Goal: Transaction & Acquisition: Purchase product/service

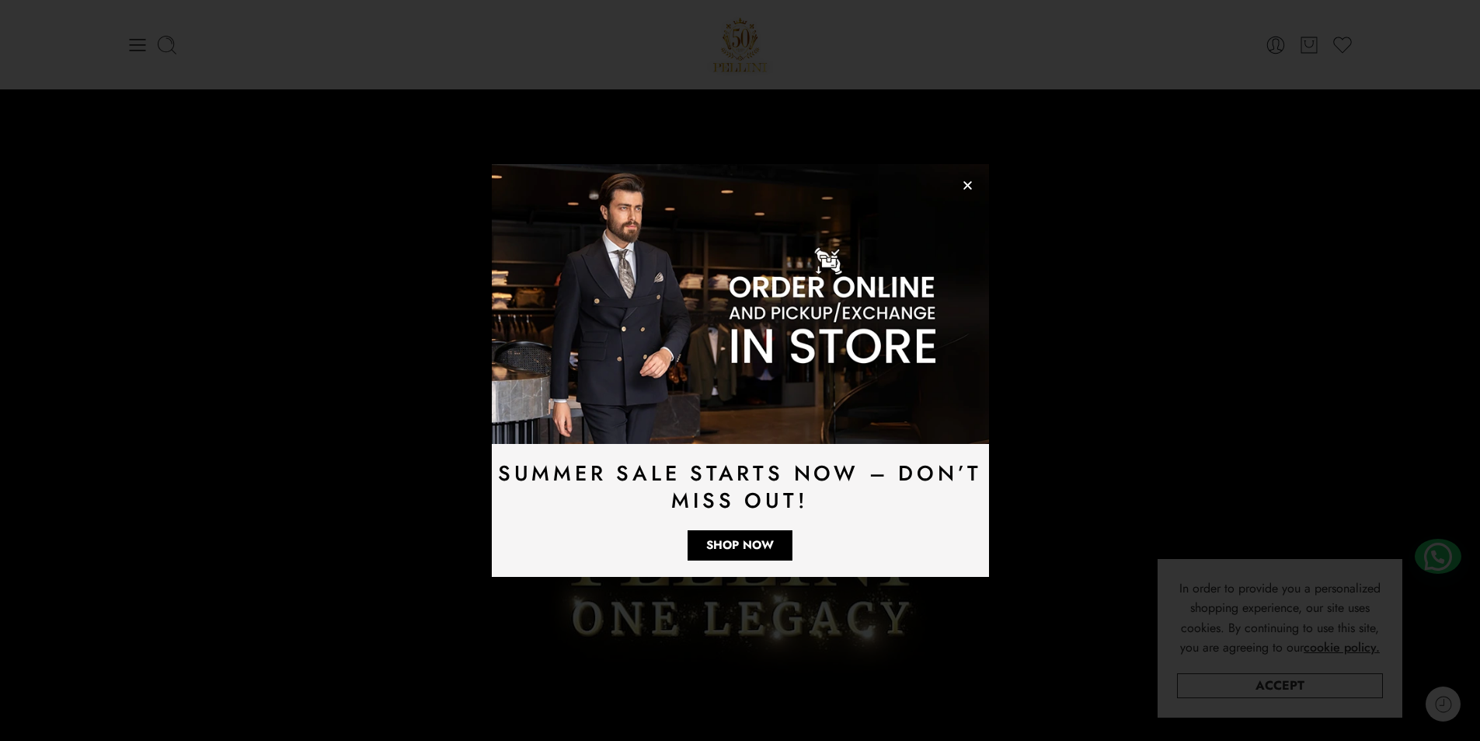
click at [967, 192] on img at bounding box center [740, 304] width 497 height 280
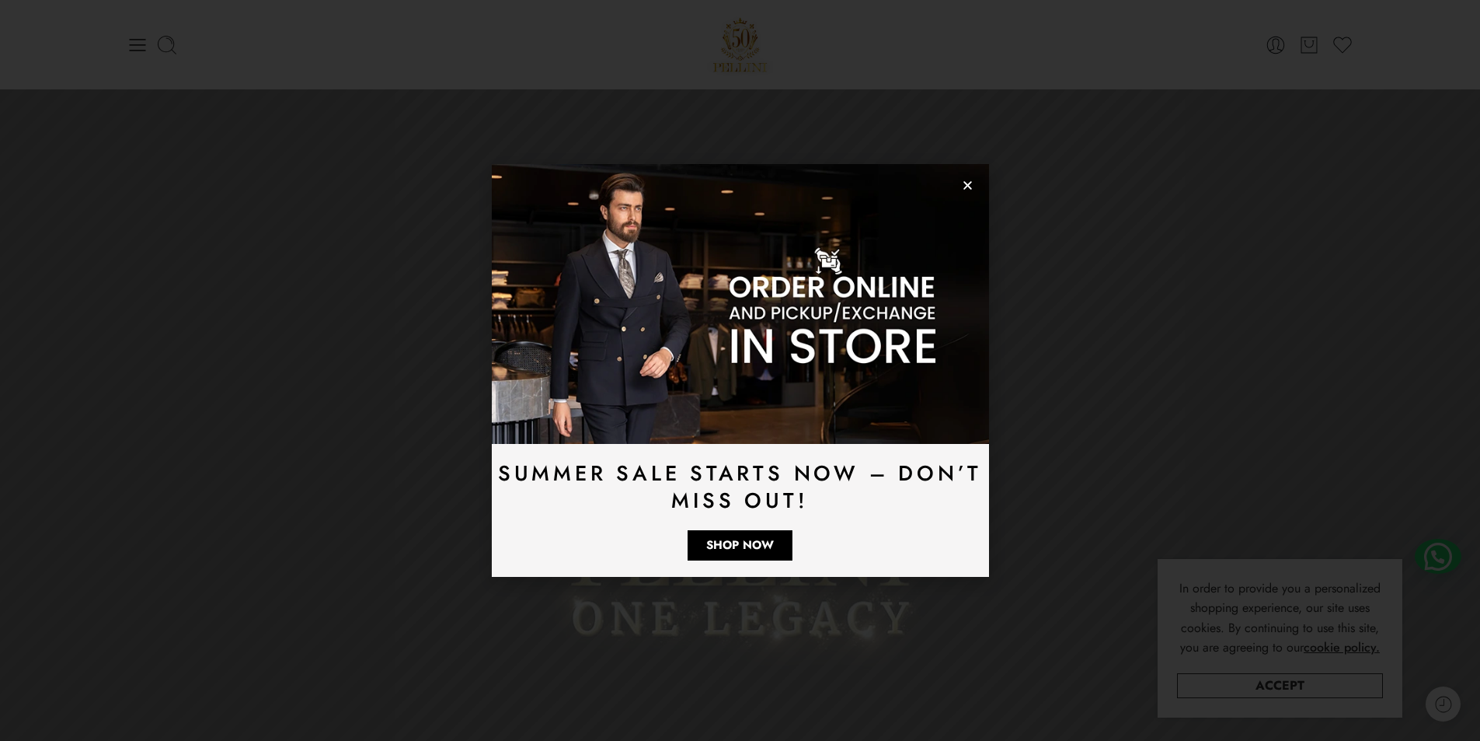
click at [968, 185] on use "Close" at bounding box center [968, 185] width 9 height 9
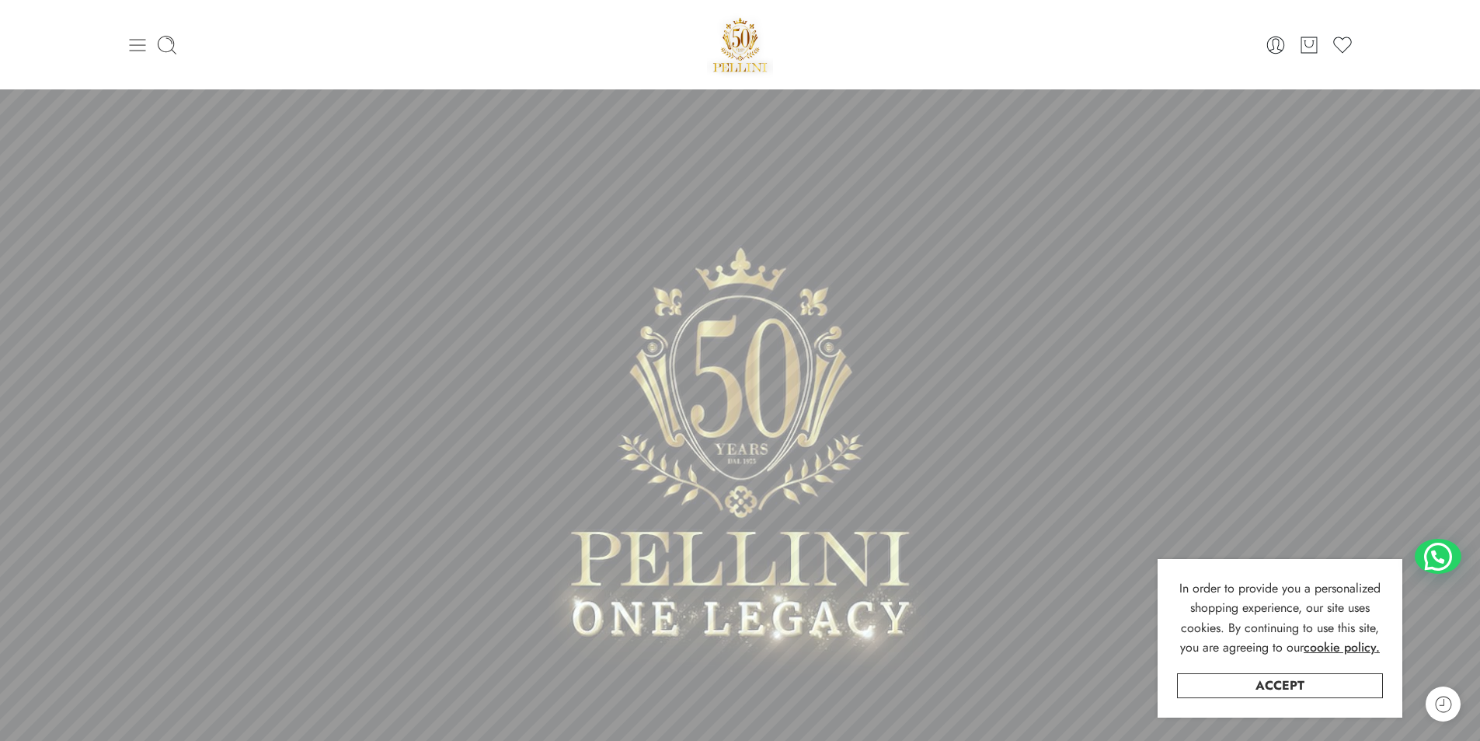
click at [133, 38] on icon at bounding box center [138, 45] width 22 height 22
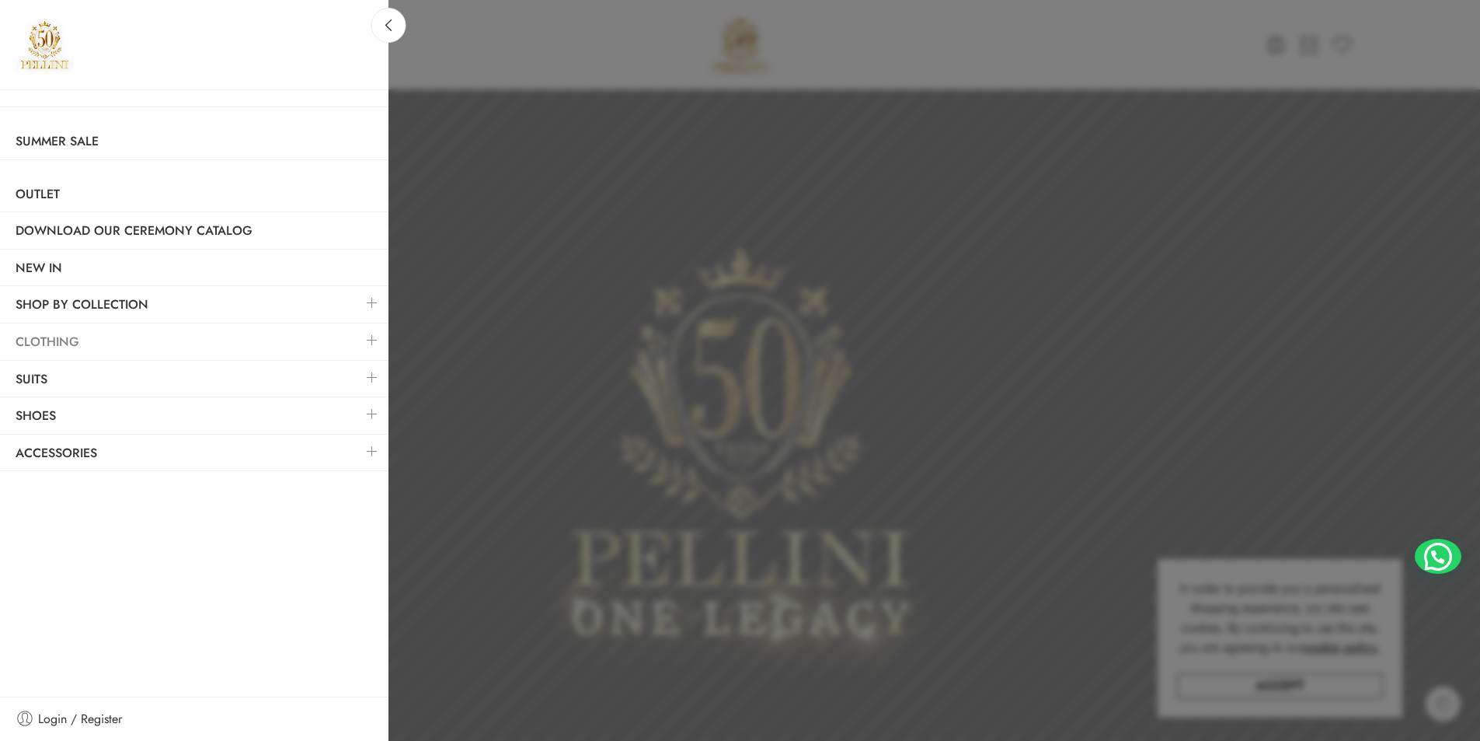
click at [54, 342] on link "Clothing" at bounding box center [194, 342] width 389 height 36
click at [391, 26] on icon at bounding box center [389, 25] width 12 height 12
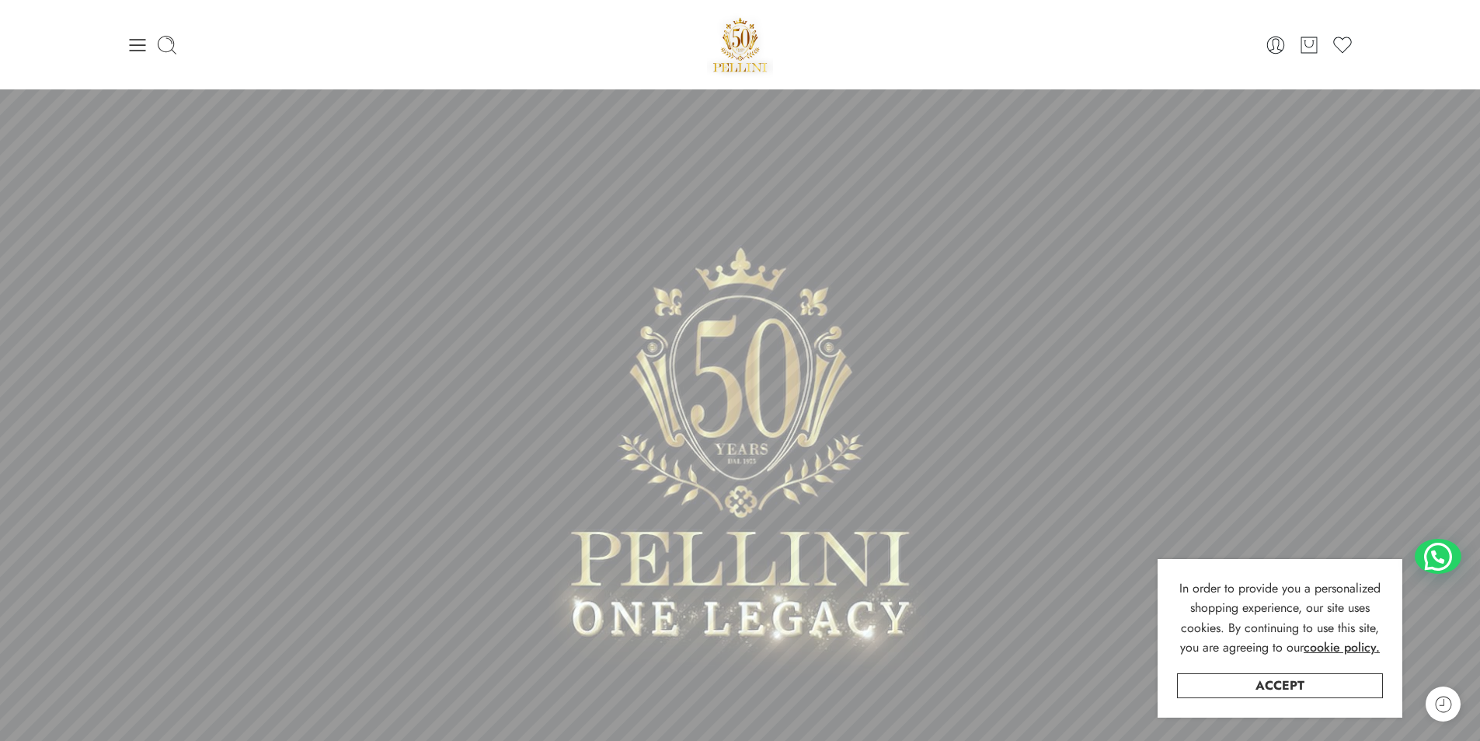
click at [748, 37] on img at bounding box center [740, 45] width 67 height 66
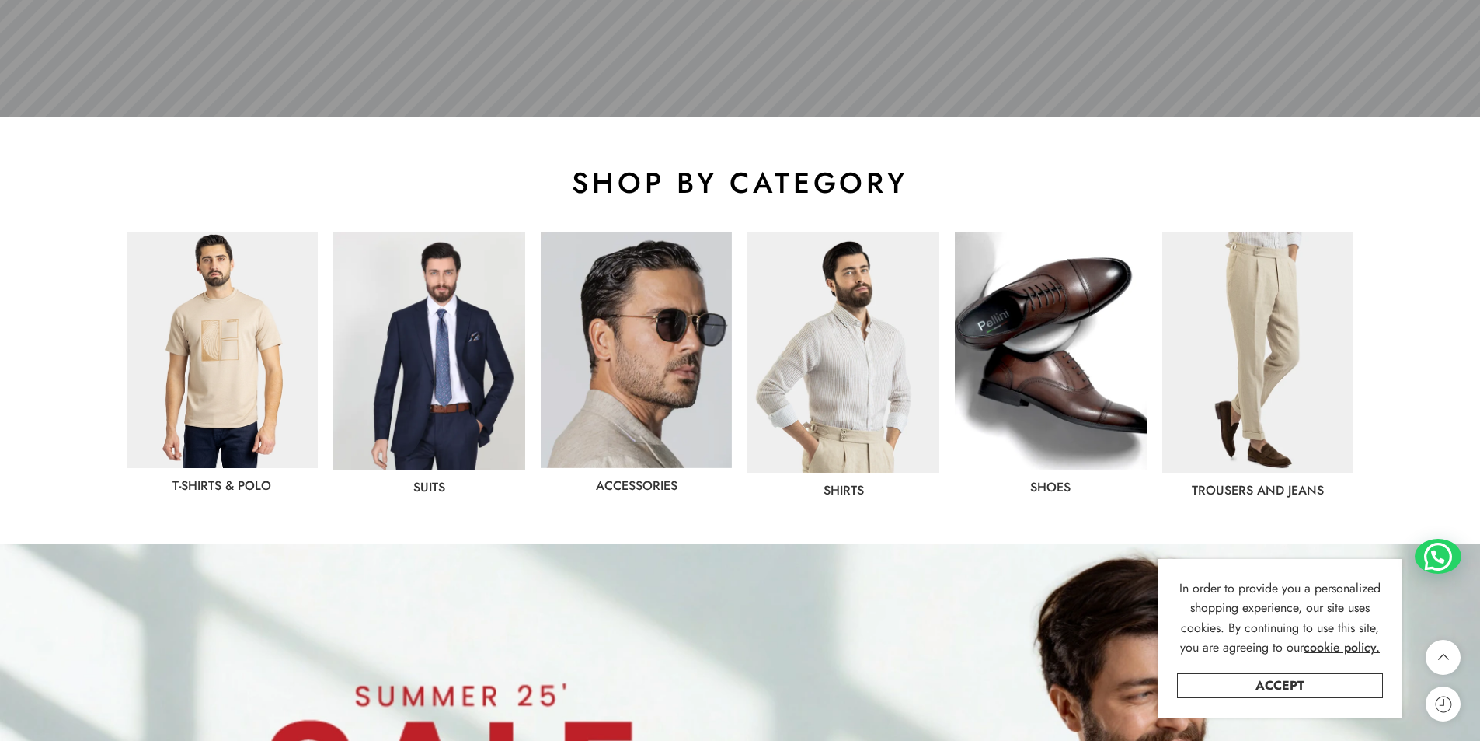
scroll to position [699, 0]
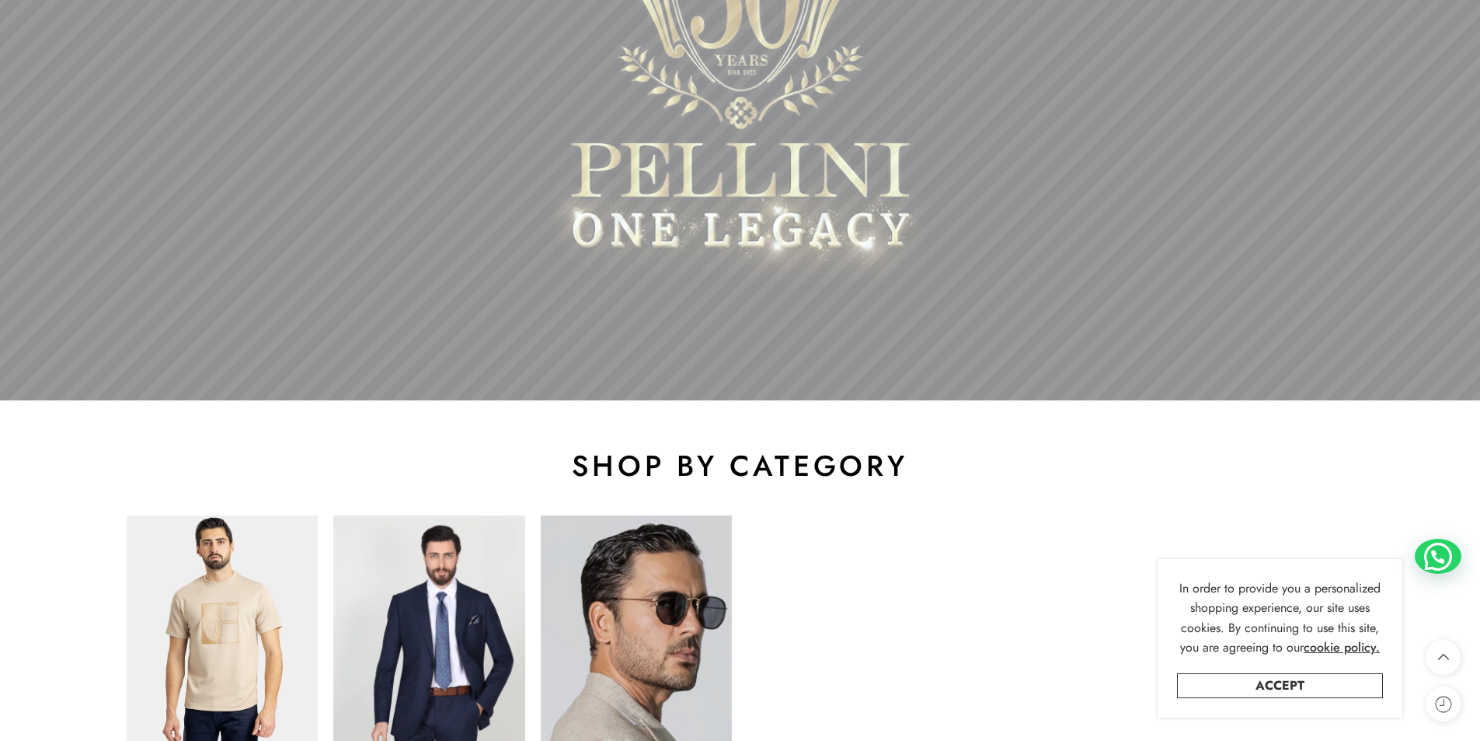
scroll to position [622, 0]
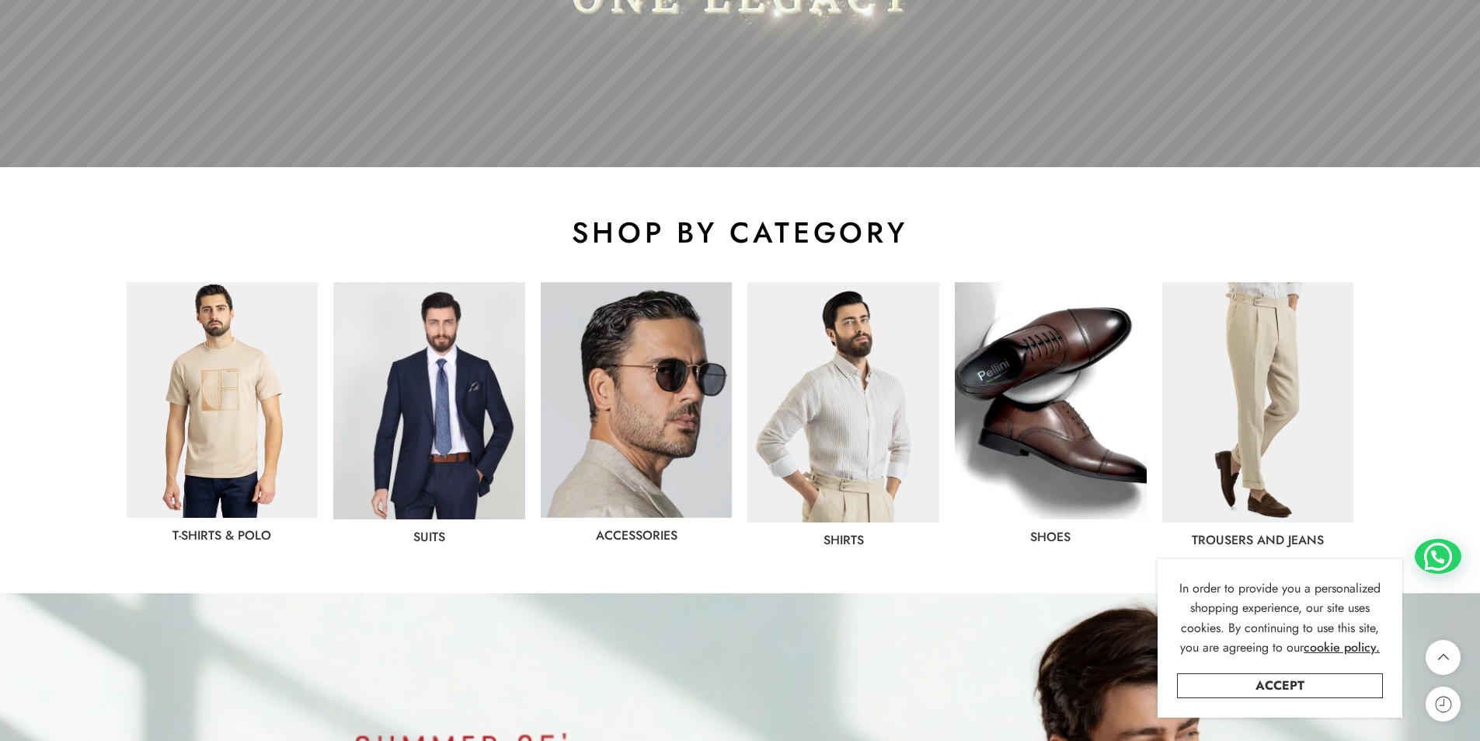
click at [446, 422] on img at bounding box center [429, 400] width 192 height 237
click at [1289, 679] on link "Accept" at bounding box center [1280, 685] width 206 height 25
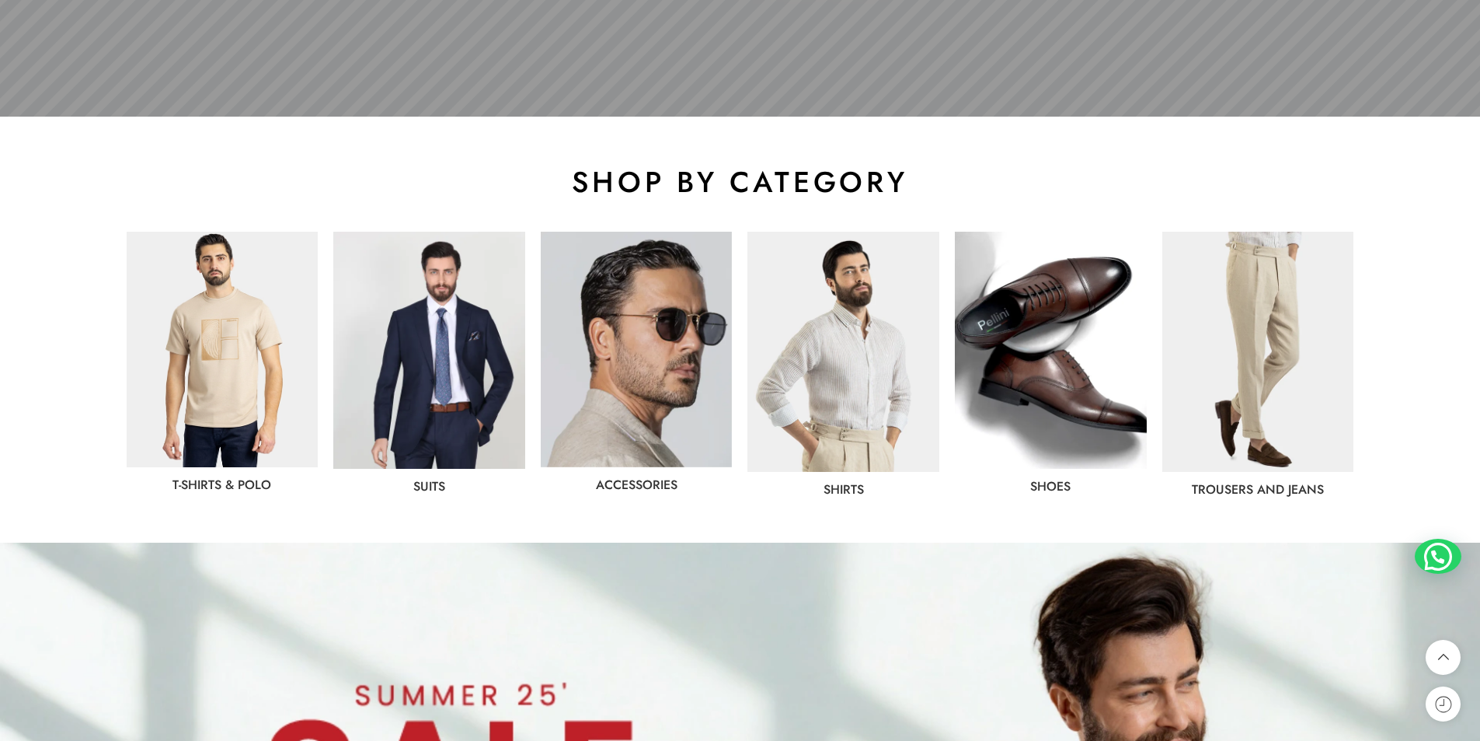
scroll to position [699, 0]
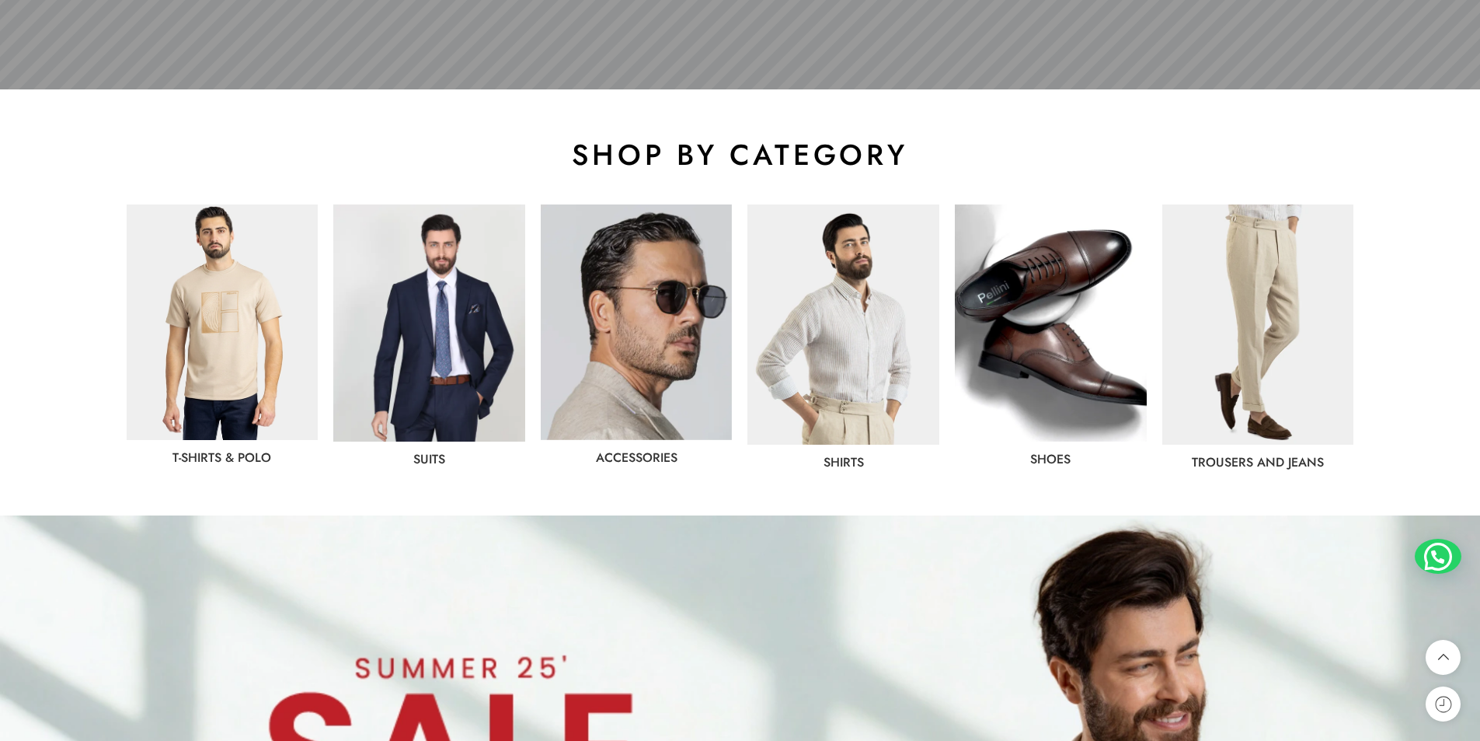
click at [1252, 455] on link "Trousers and jeans" at bounding box center [1258, 462] width 132 height 18
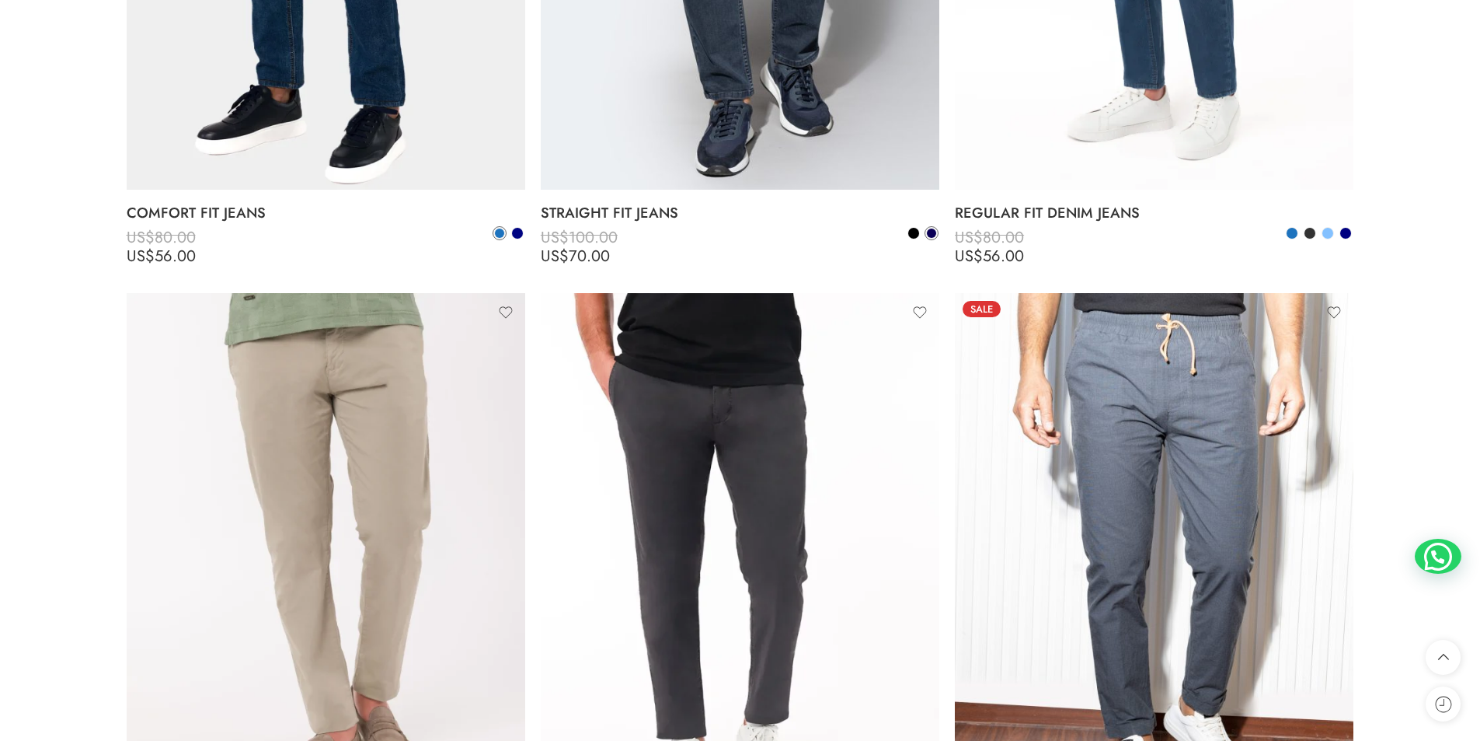
scroll to position [1865, 0]
